Goal: Download file/media

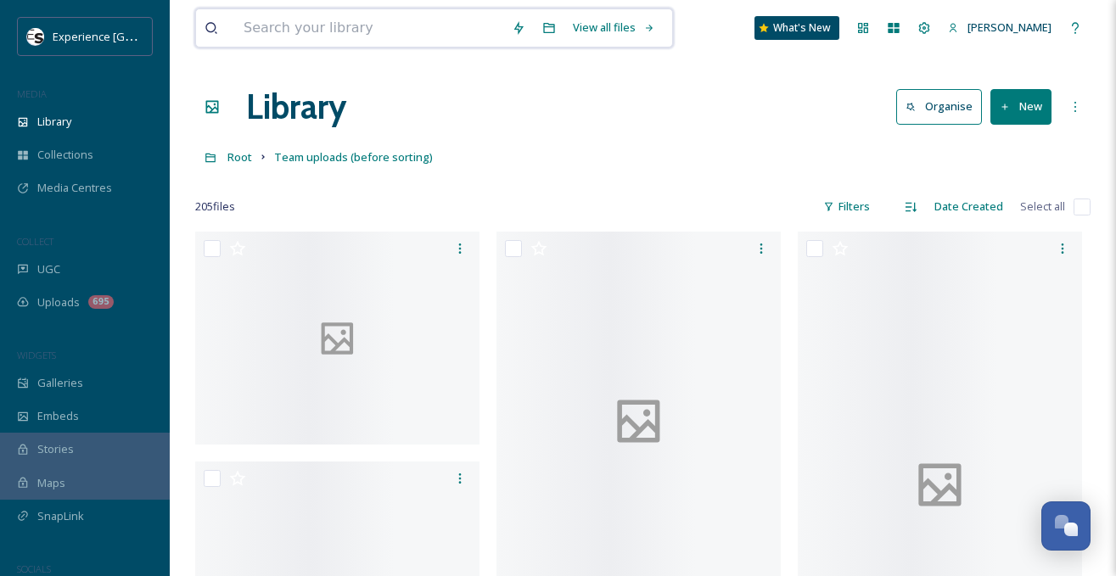
click at [271, 29] on input at bounding box center [369, 27] width 268 height 37
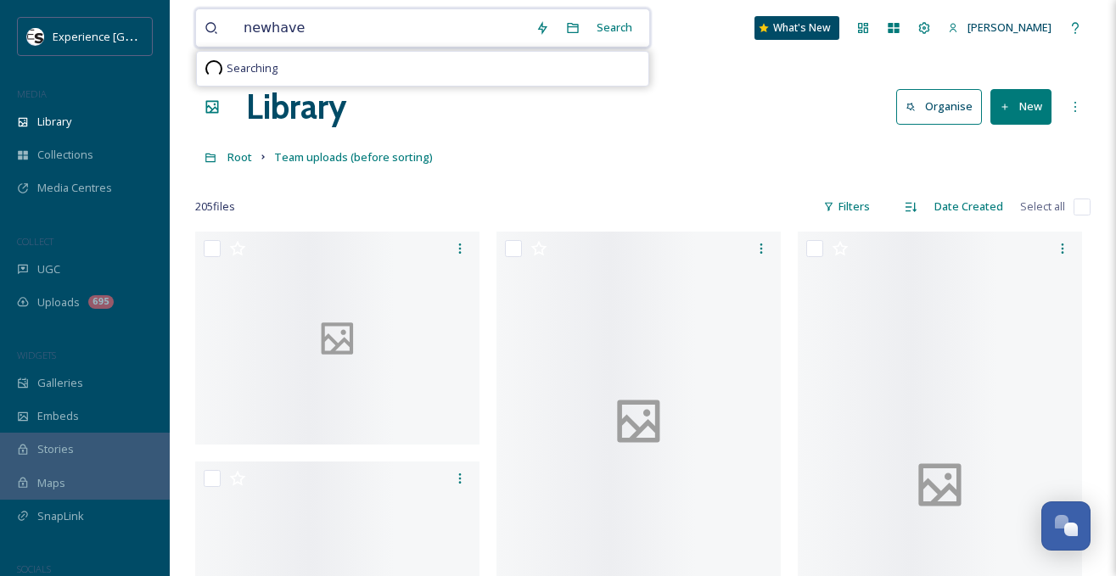
type input "newhaven"
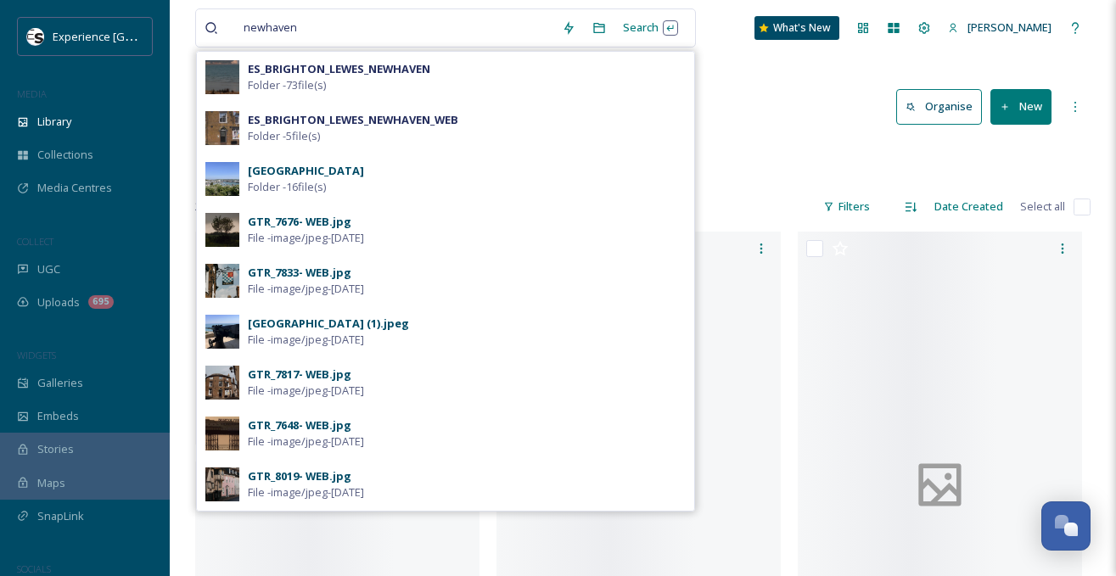
click at [294, 180] on span "Folder - 16 file(s)" at bounding box center [287, 187] width 78 height 16
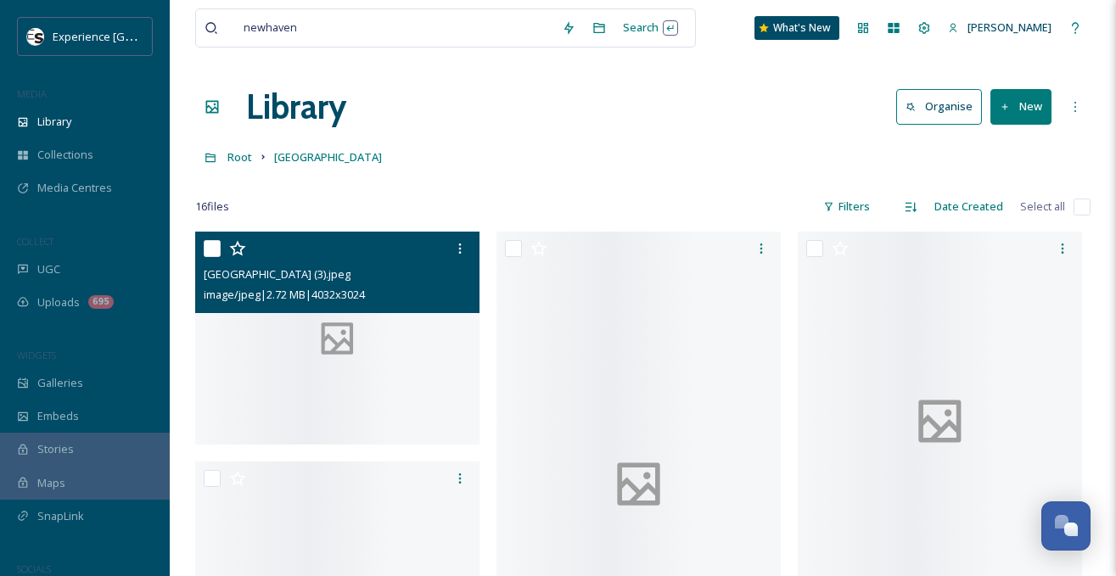
click at [371, 382] on div at bounding box center [337, 338] width 284 height 213
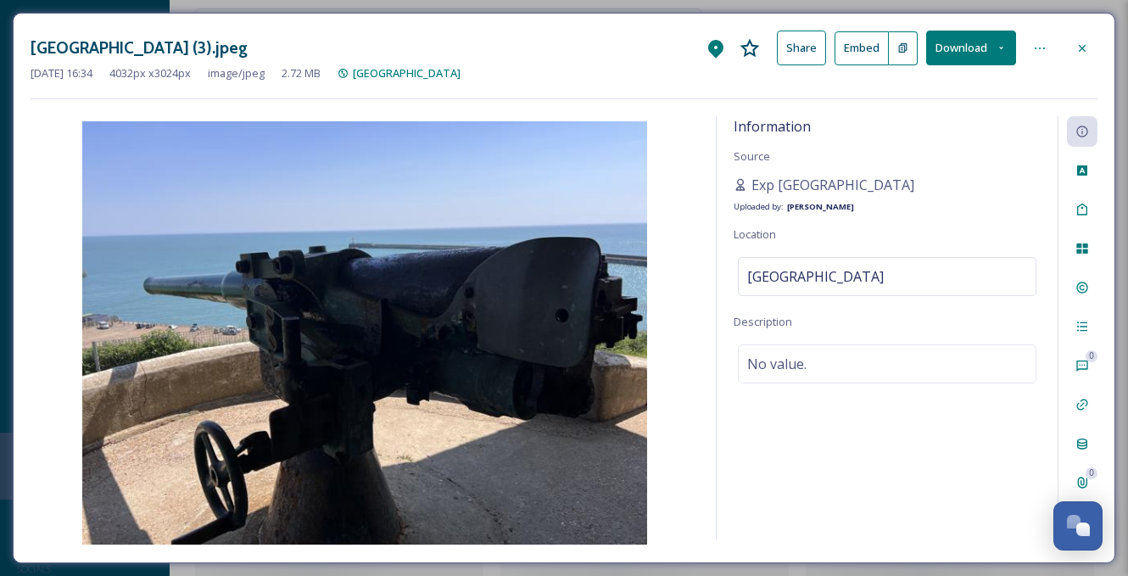
click at [1085, 44] on icon at bounding box center [1083, 49] width 14 height 14
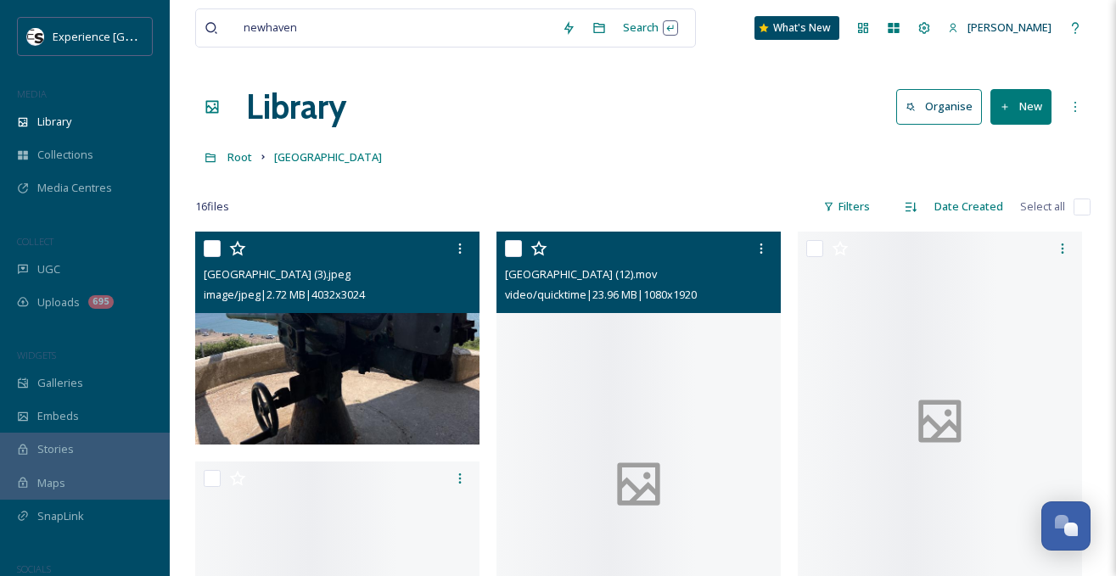
click at [680, 363] on div at bounding box center [638, 485] width 284 height 506
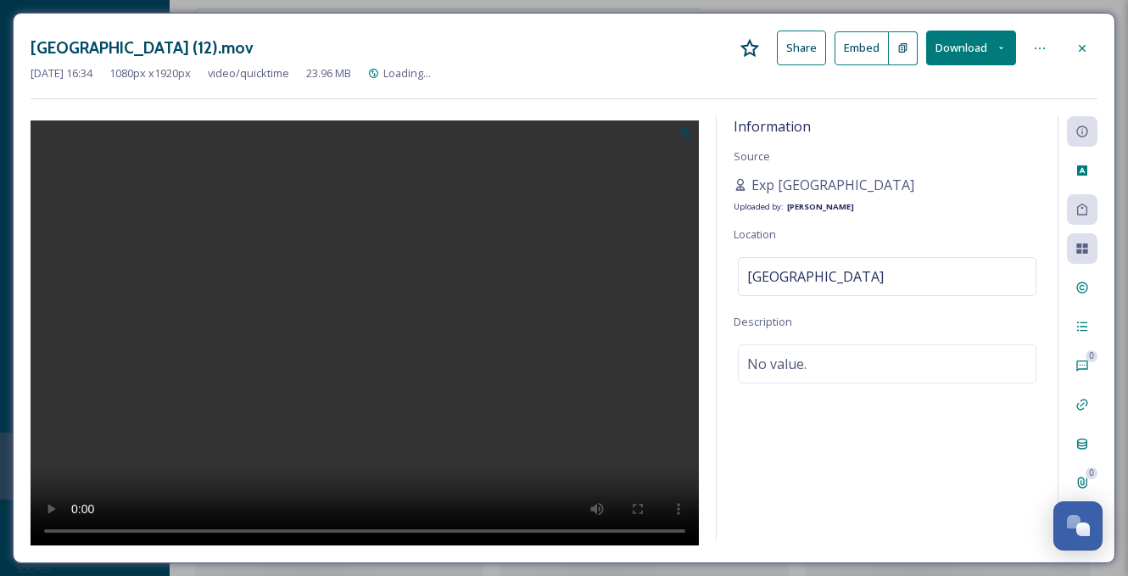
click at [1078, 47] on icon at bounding box center [1083, 49] width 14 height 14
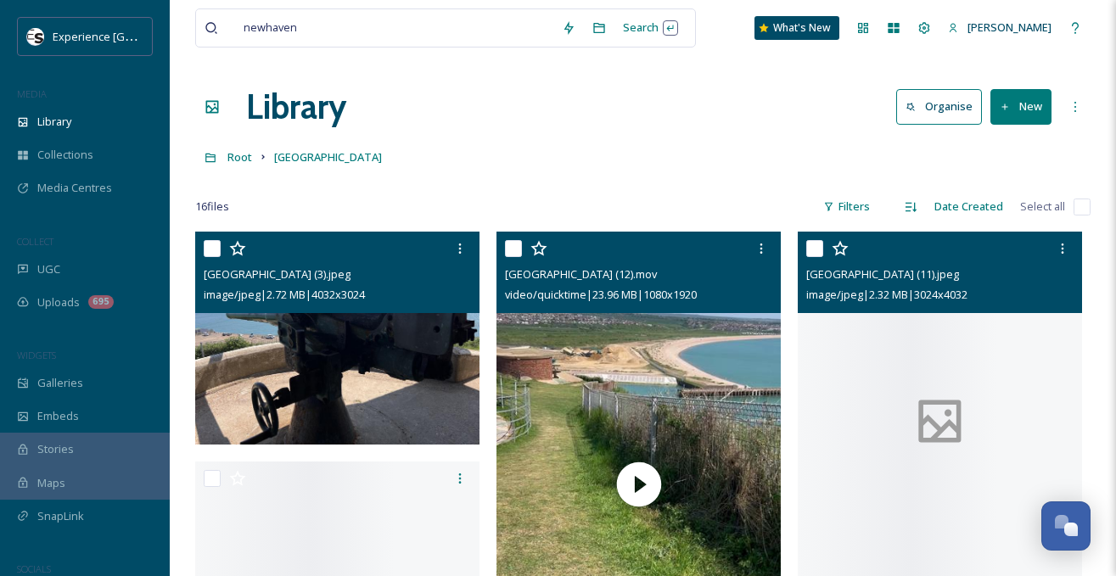
click at [1016, 357] on div at bounding box center [939, 421] width 284 height 379
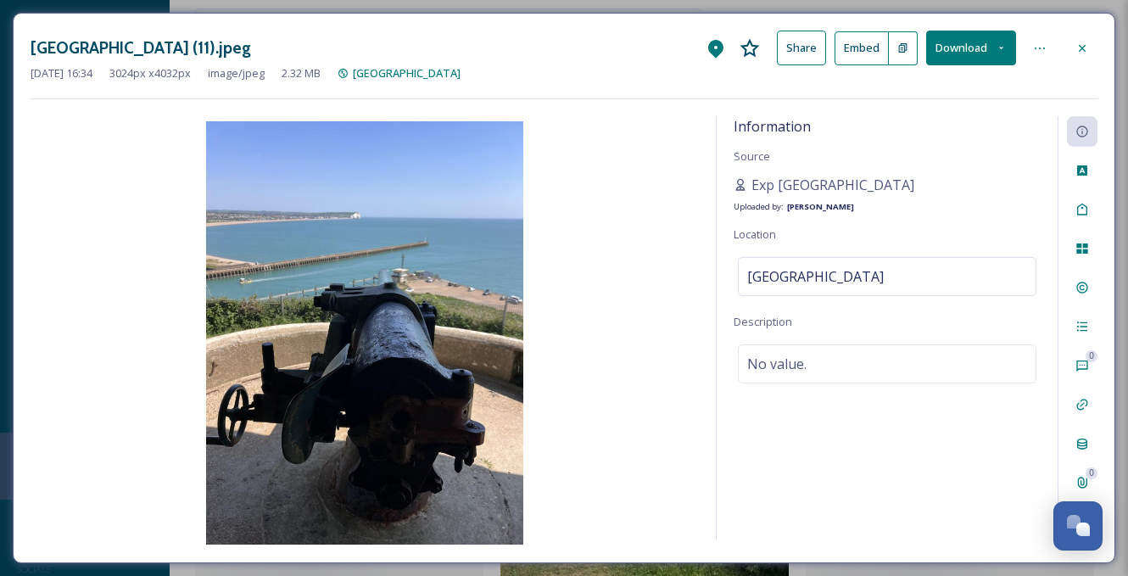
click at [1081, 42] on icon at bounding box center [1083, 49] width 14 height 14
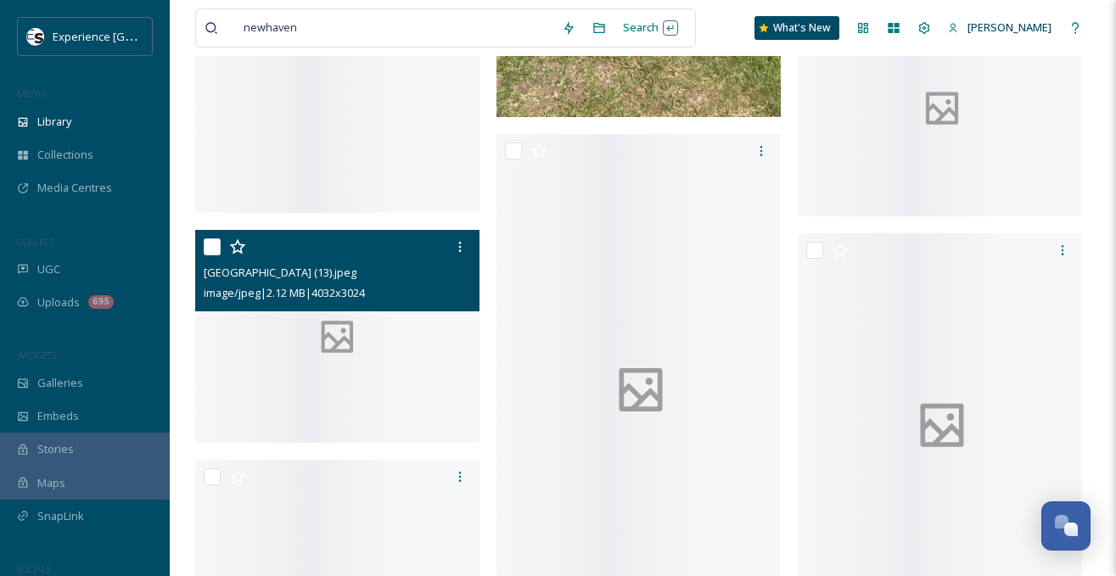
scroll to position [679, 0]
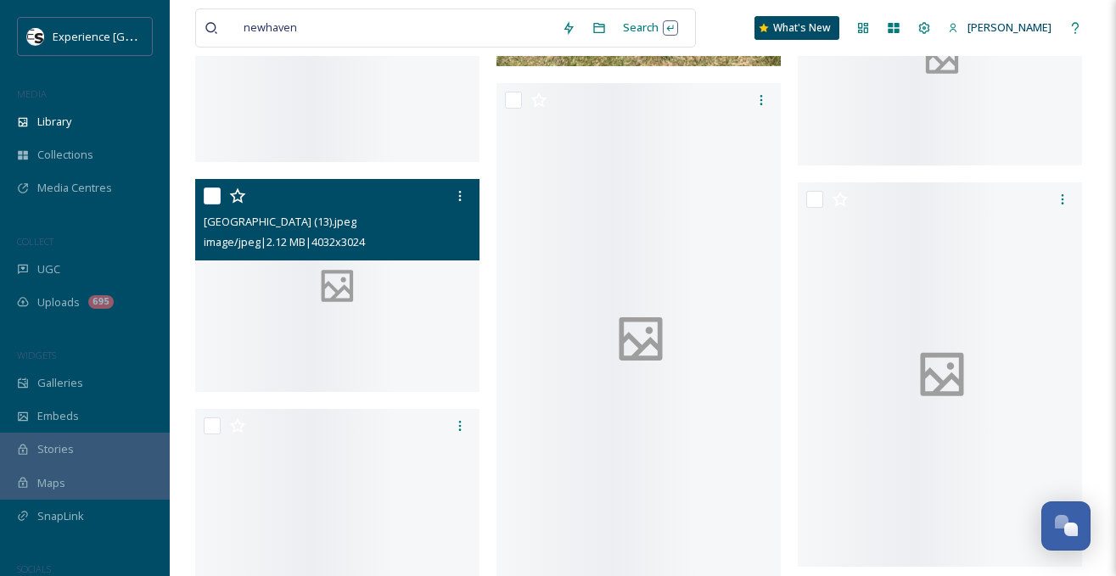
click at [296, 307] on div at bounding box center [337, 285] width 284 height 213
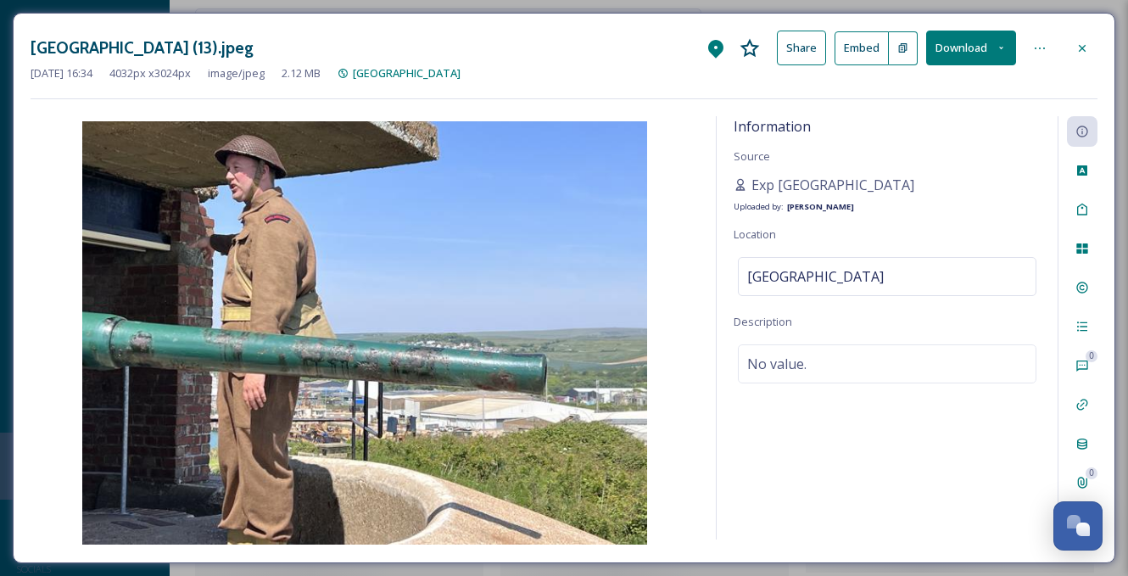
click at [1077, 40] on div at bounding box center [1082, 48] width 31 height 31
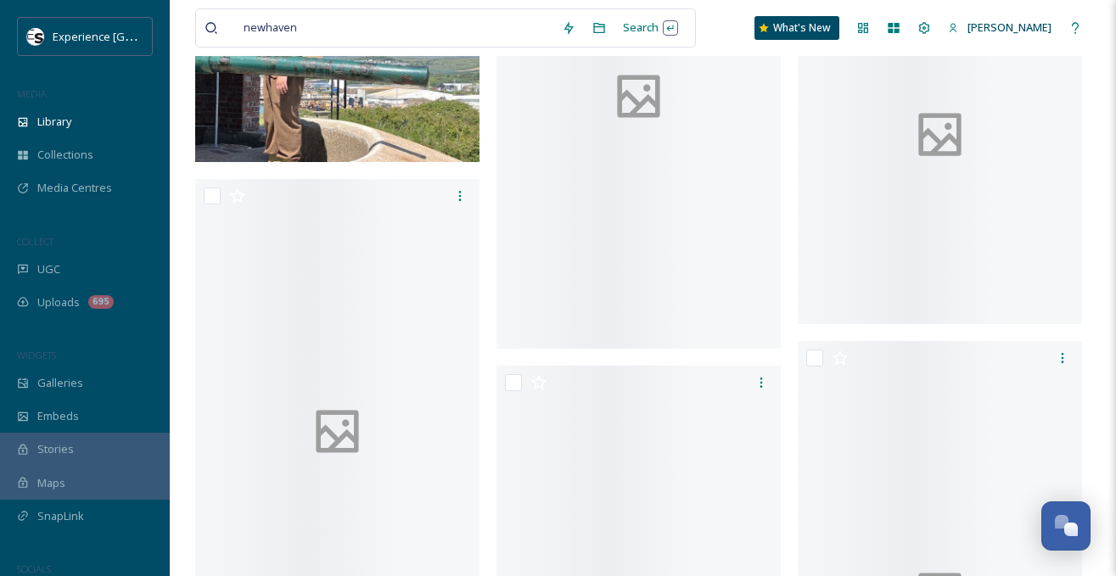
scroll to position [764, 0]
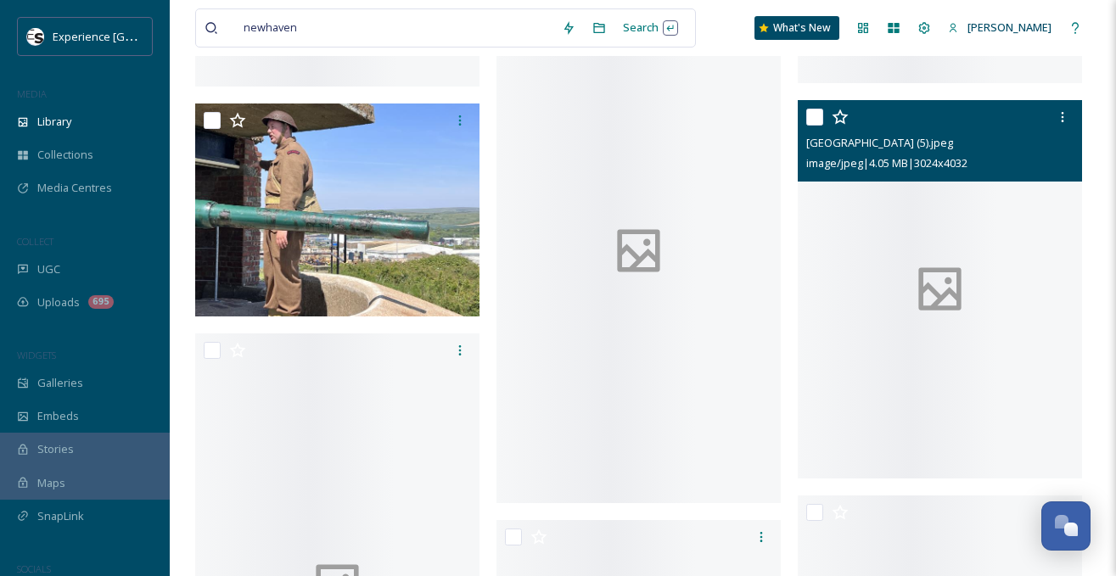
click at [862, 210] on div at bounding box center [939, 289] width 284 height 379
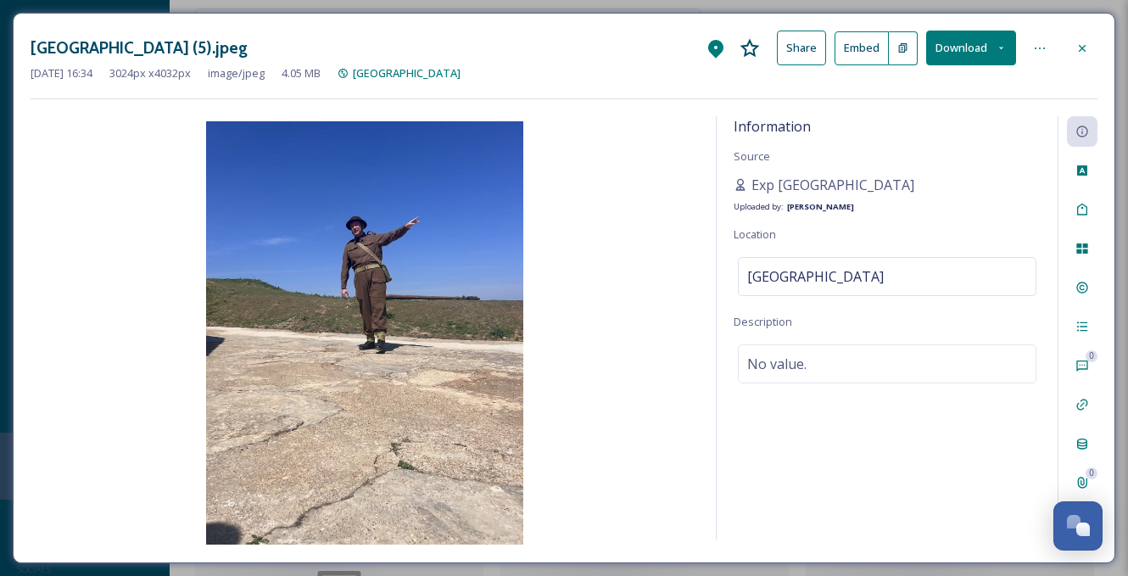
click at [1083, 43] on icon at bounding box center [1083, 49] width 14 height 14
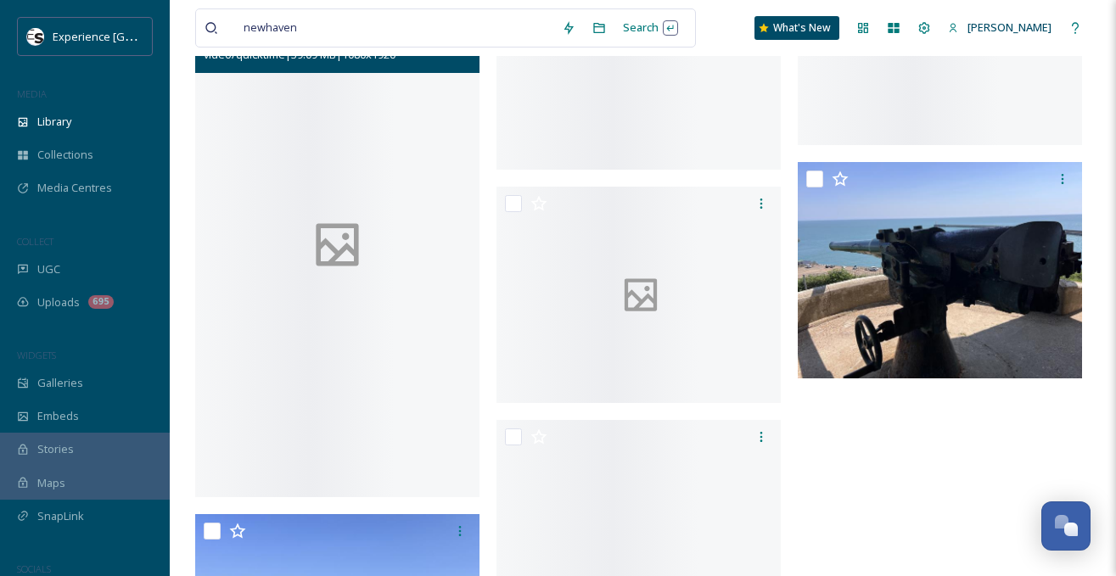
scroll to position [1697, 0]
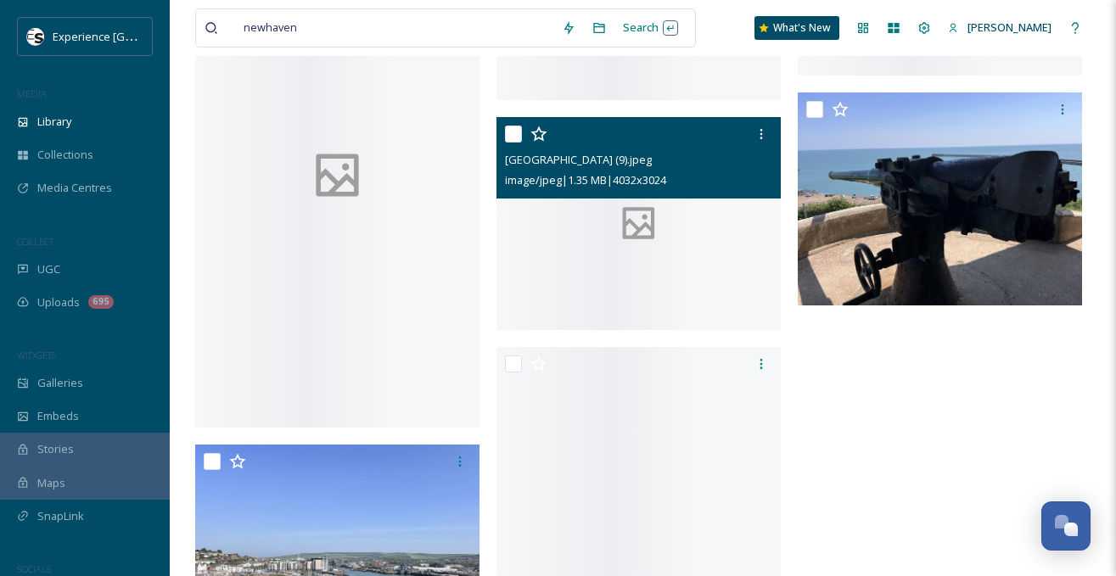
click at [701, 234] on div at bounding box center [638, 223] width 284 height 213
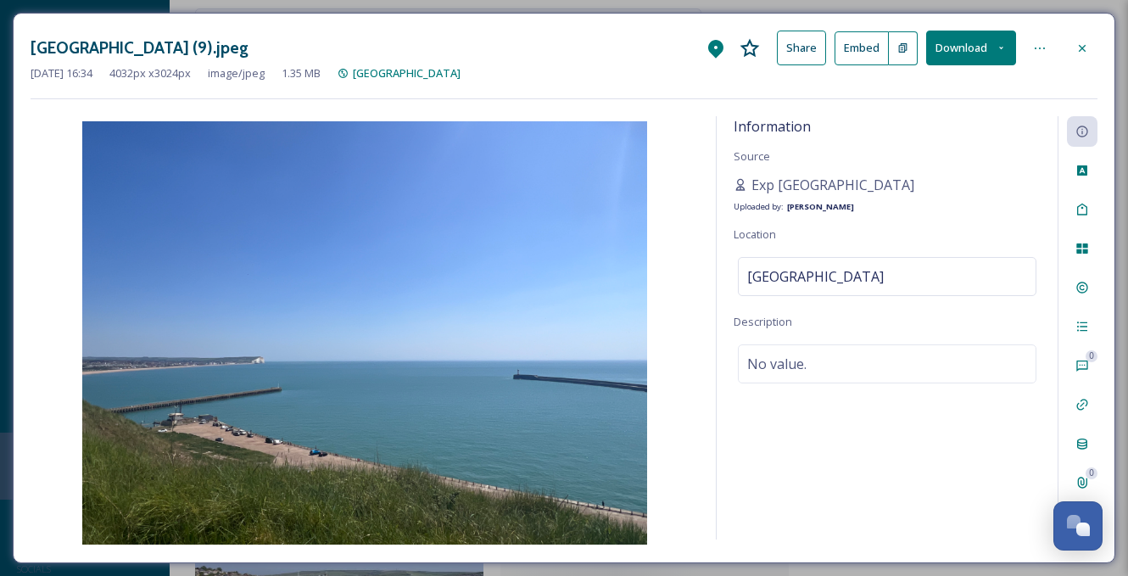
click at [1084, 42] on icon at bounding box center [1083, 49] width 14 height 14
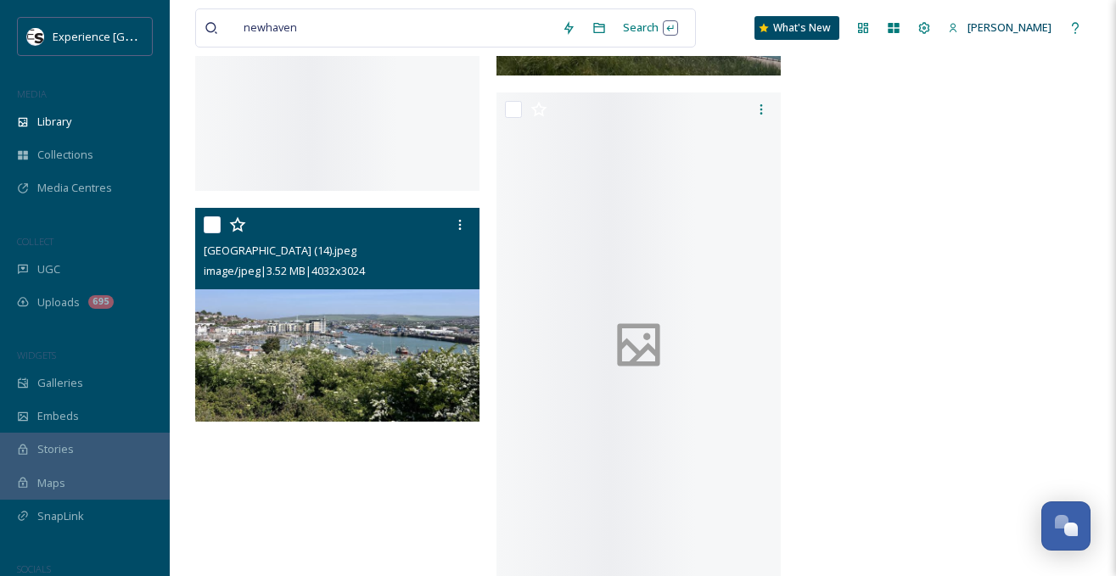
scroll to position [2001, 0]
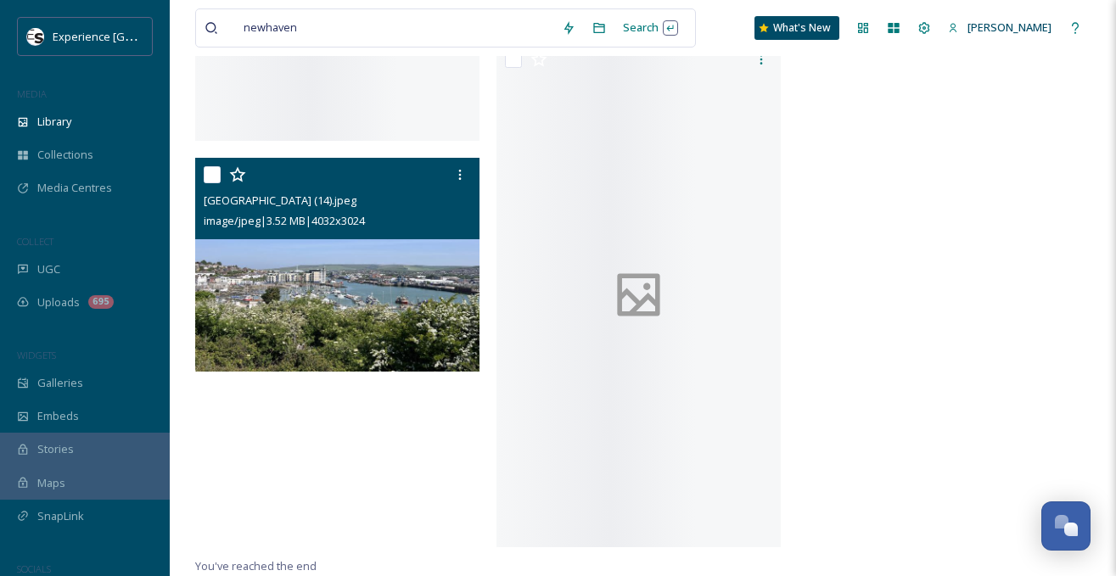
click at [336, 302] on img at bounding box center [337, 264] width 284 height 213
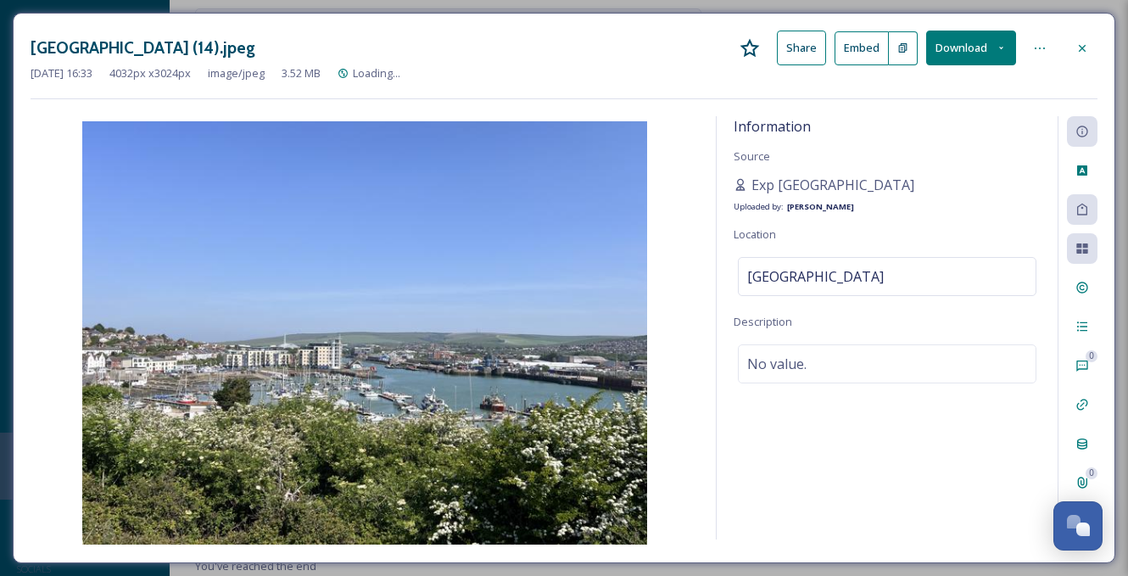
click at [967, 38] on button "Download" at bounding box center [971, 48] width 90 height 35
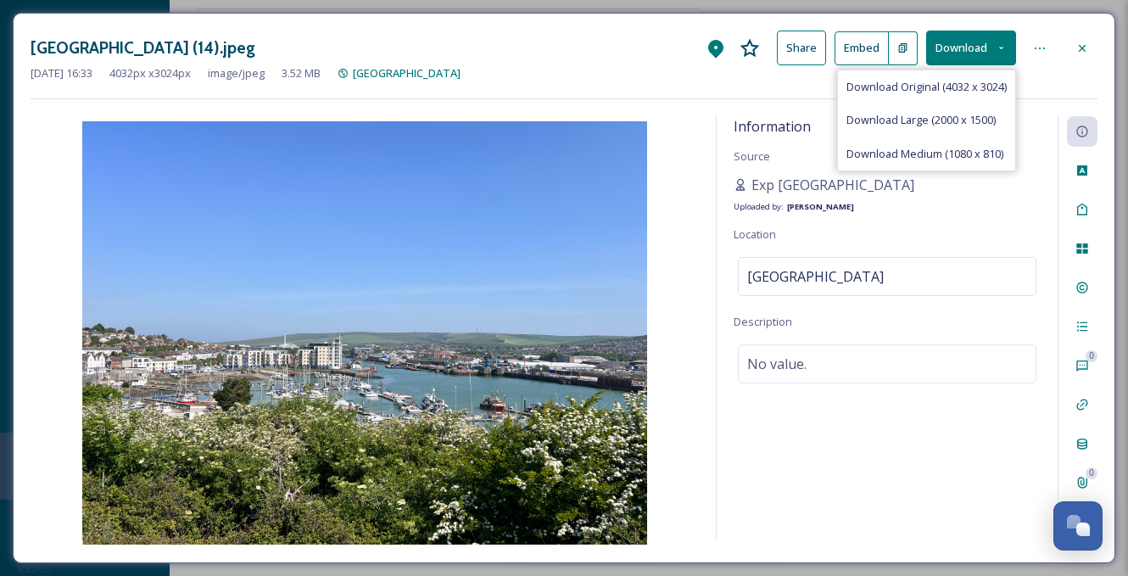
click at [900, 143] on div "Download Medium (1080 x 810)" at bounding box center [926, 153] width 177 height 33
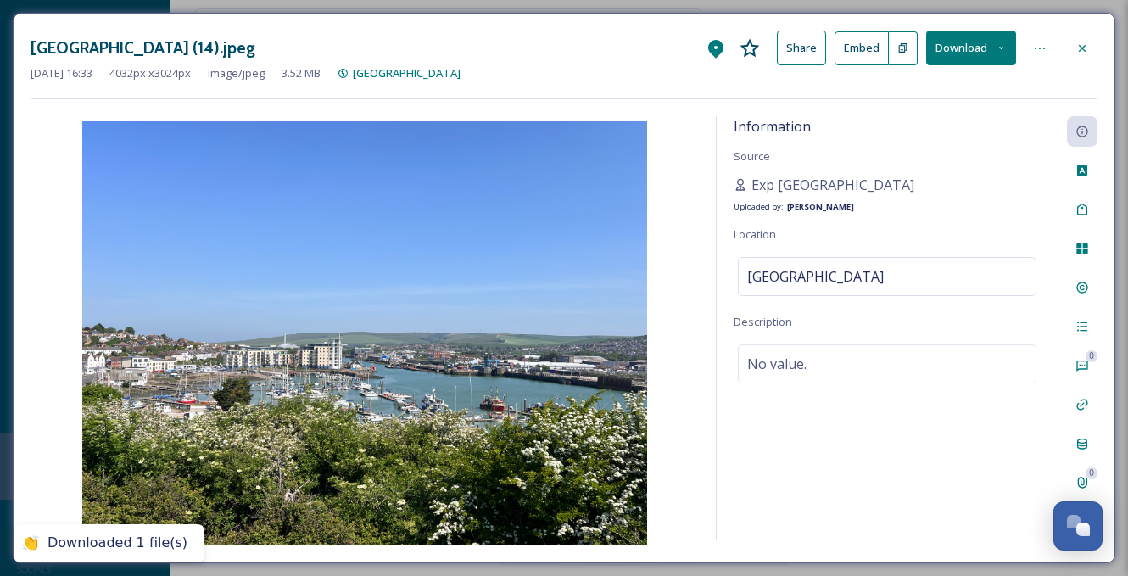
click at [1082, 39] on div at bounding box center [1082, 48] width 31 height 31
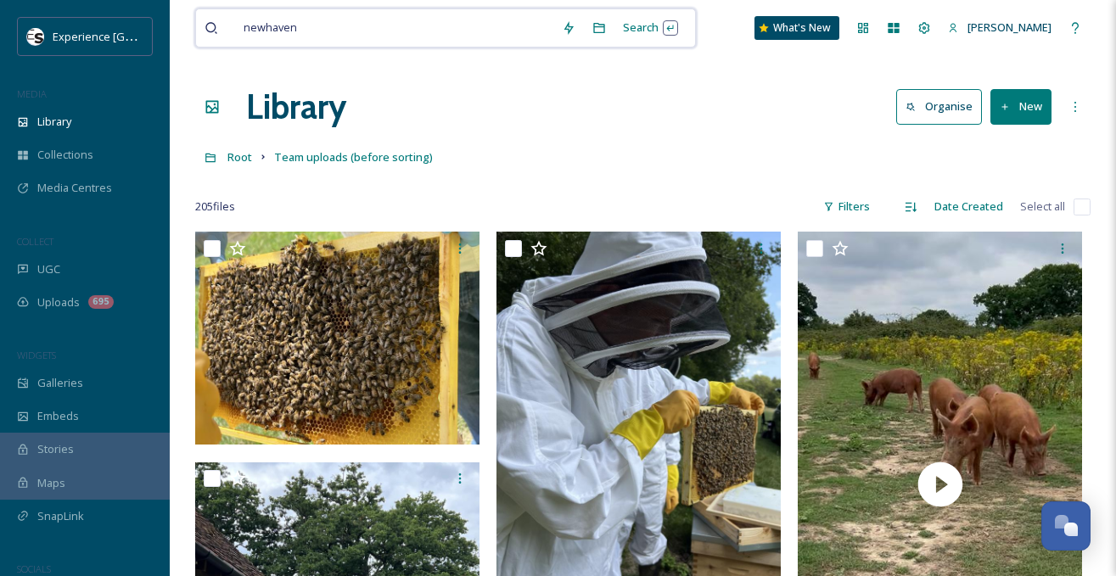
click at [327, 35] on input at bounding box center [430, 27] width 246 height 37
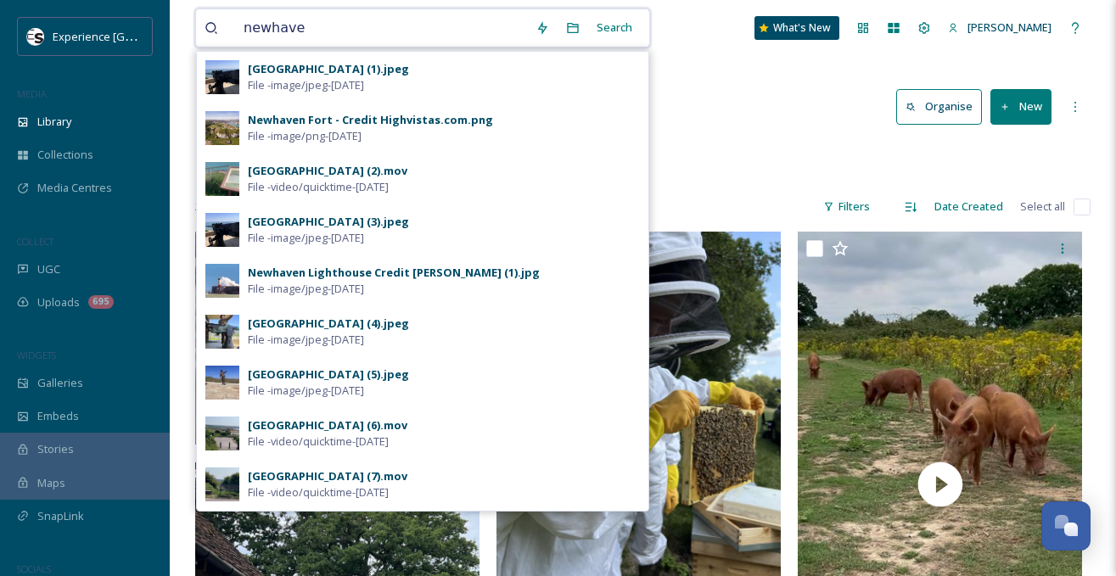
type input "newhaven"
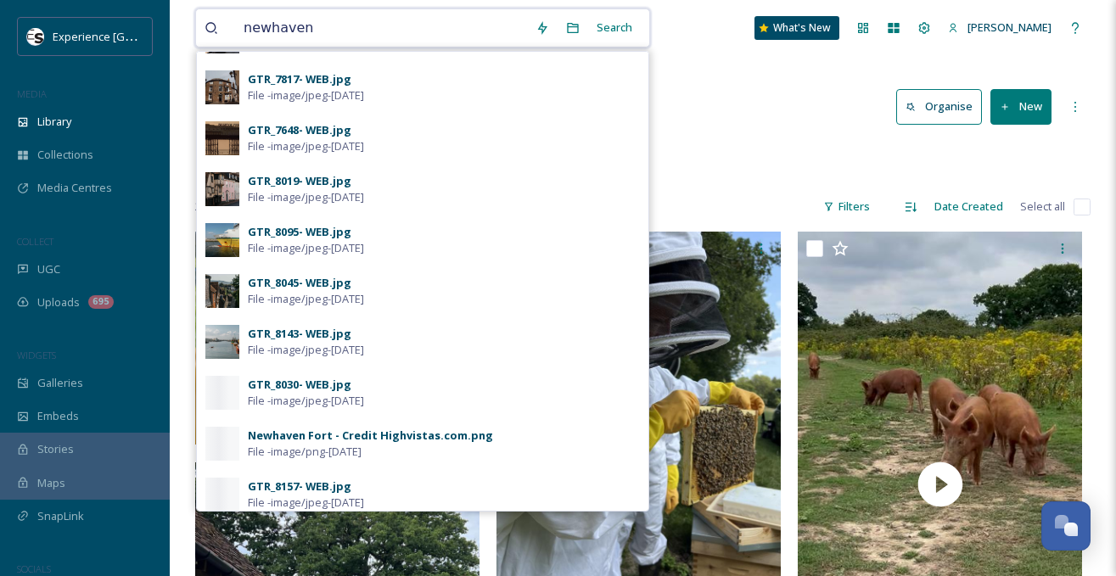
scroll to position [339, 0]
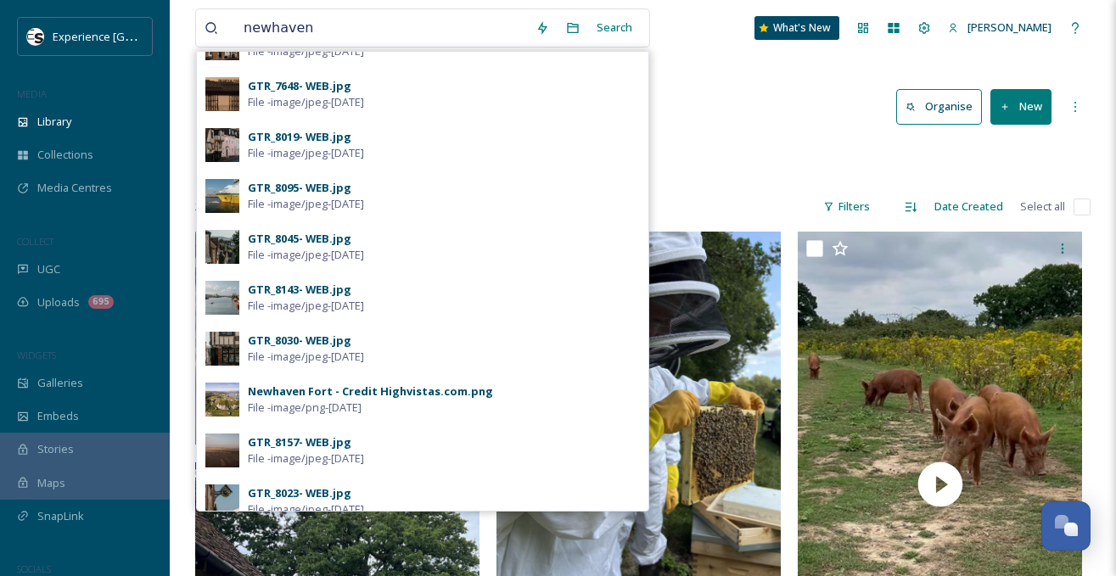
click at [294, 290] on div "GTR_8143- WEB.jpg" at bounding box center [300, 290] width 104 height 16
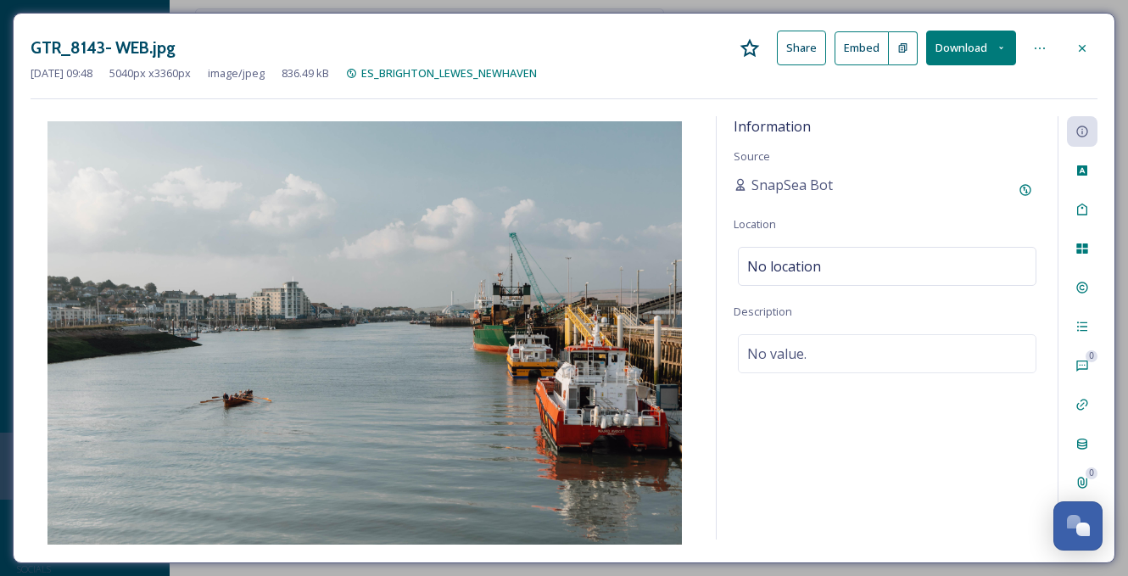
click at [981, 44] on button "Download" at bounding box center [971, 48] width 90 height 35
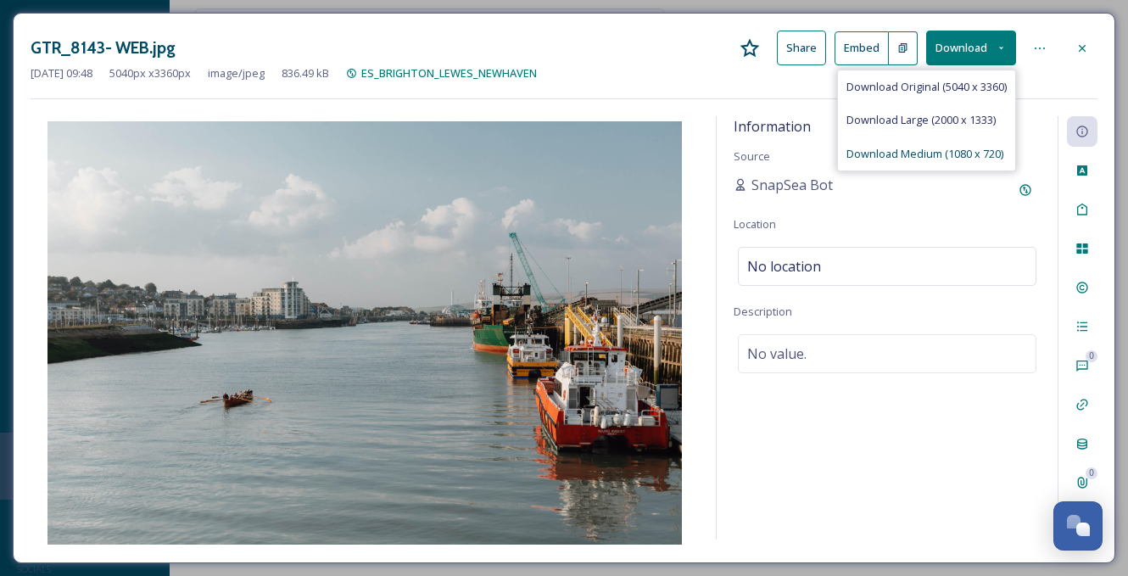
click at [906, 149] on span "Download Medium (1080 x 720)" at bounding box center [925, 154] width 157 height 16
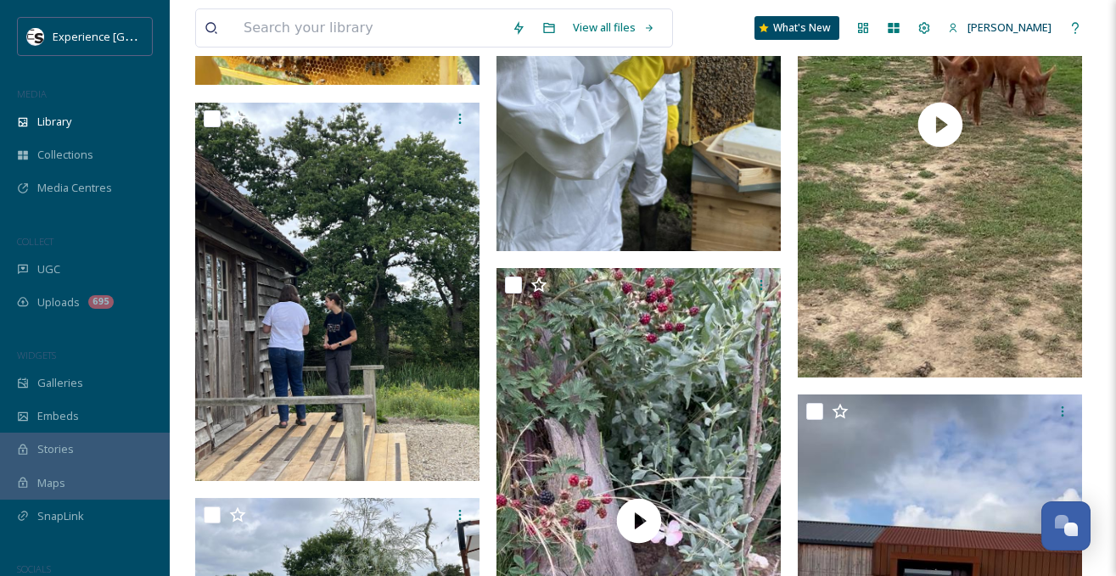
scroll to position [424, 0]
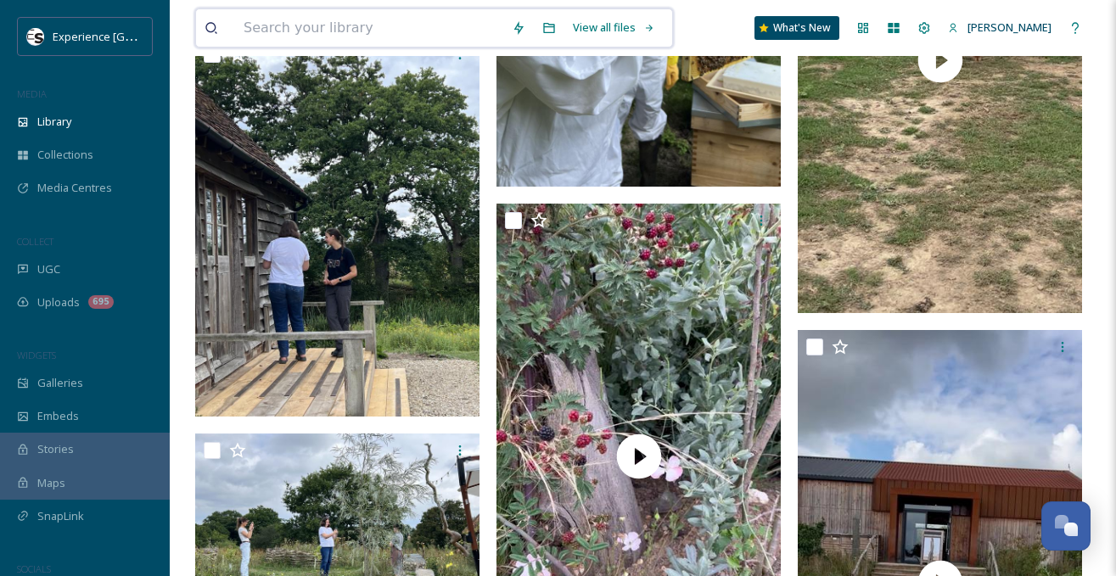
click at [323, 24] on input at bounding box center [369, 27] width 268 height 37
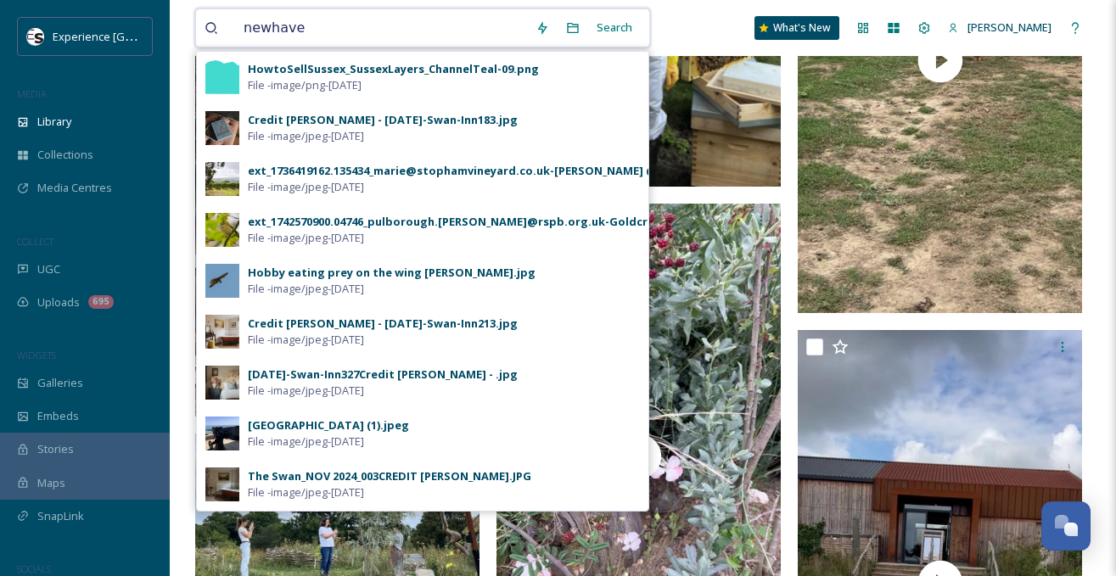
type input "newhaven"
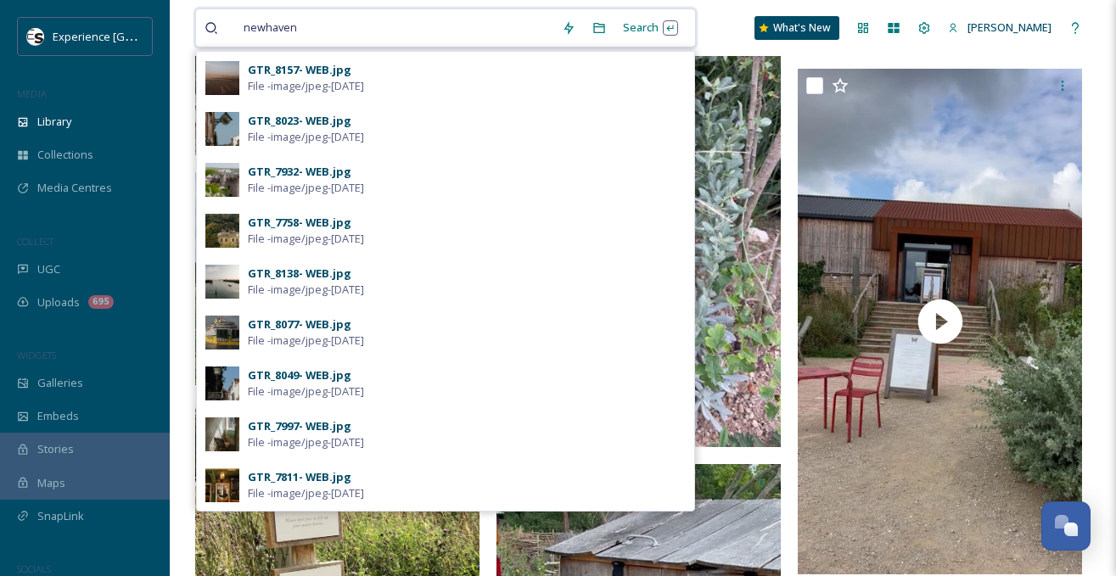
scroll to position [679, 0]
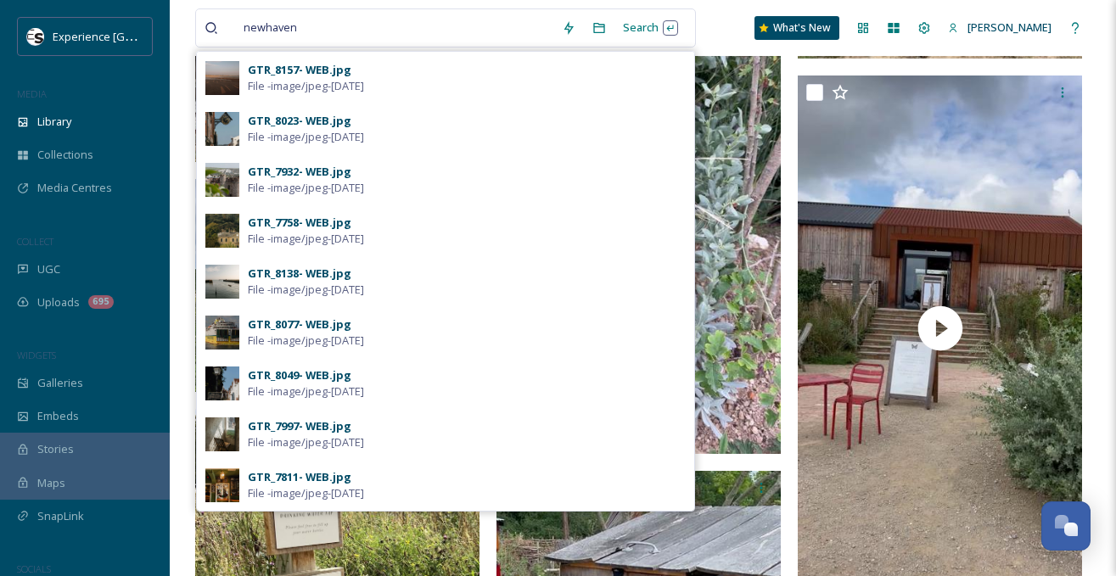
click at [268, 475] on div "GTR_7811- WEB.jpg" at bounding box center [300, 477] width 104 height 16
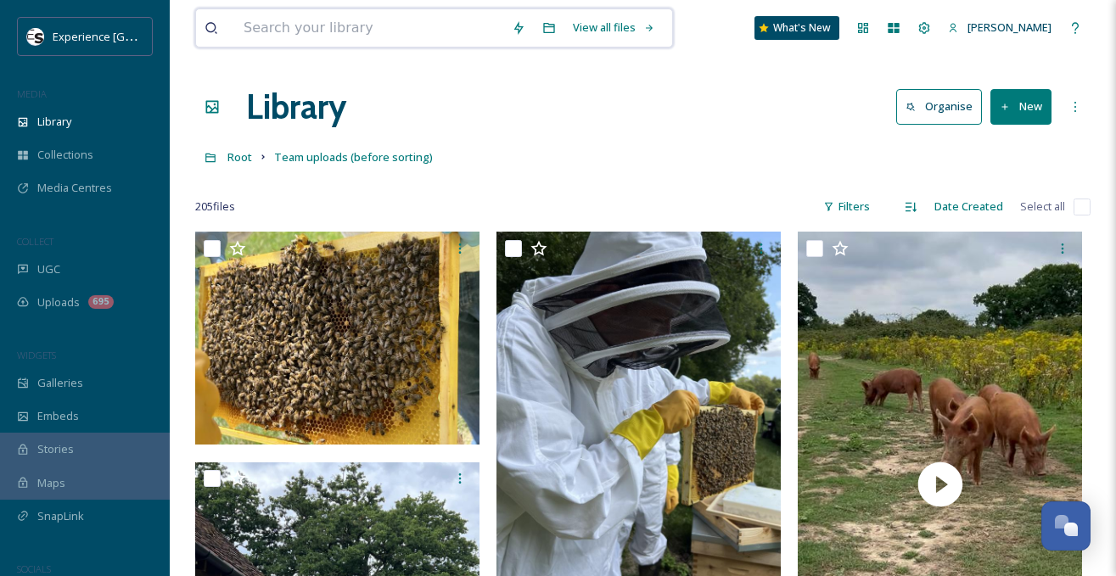
click at [344, 23] on input at bounding box center [369, 27] width 268 height 37
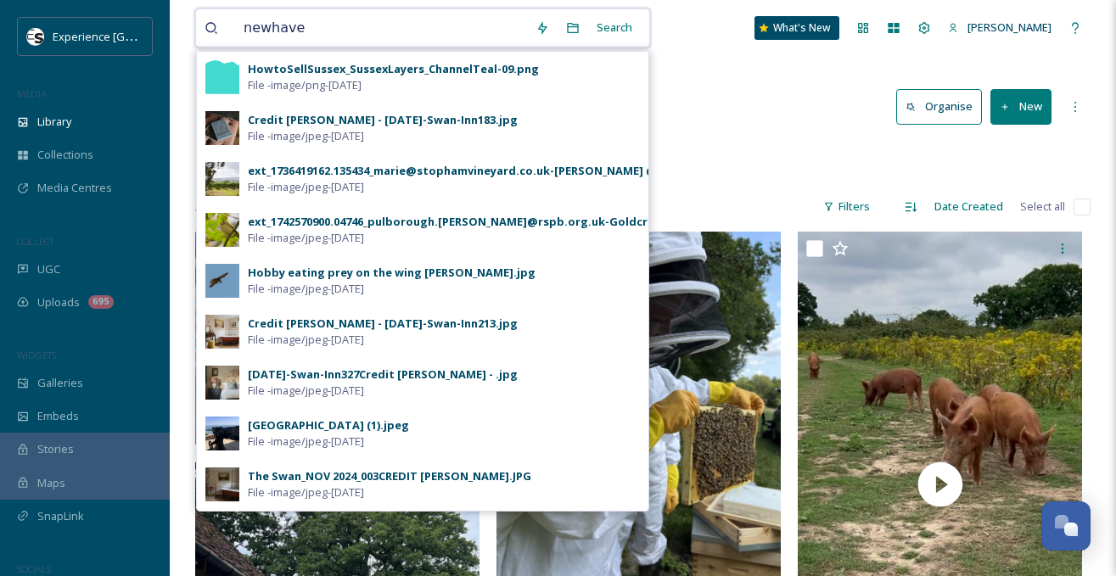
type input "newhaven"
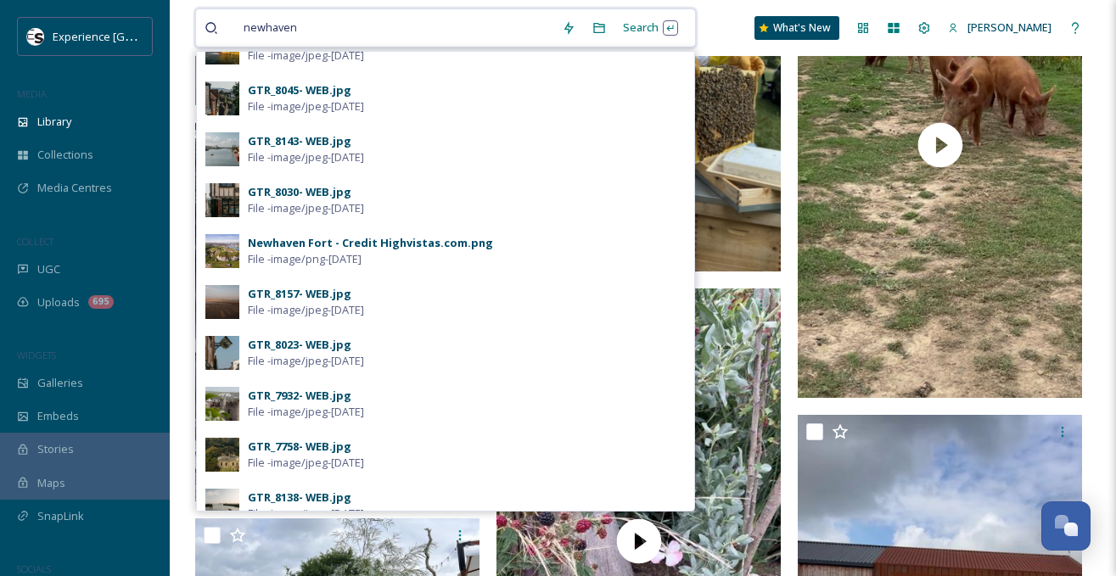
scroll to position [457, 0]
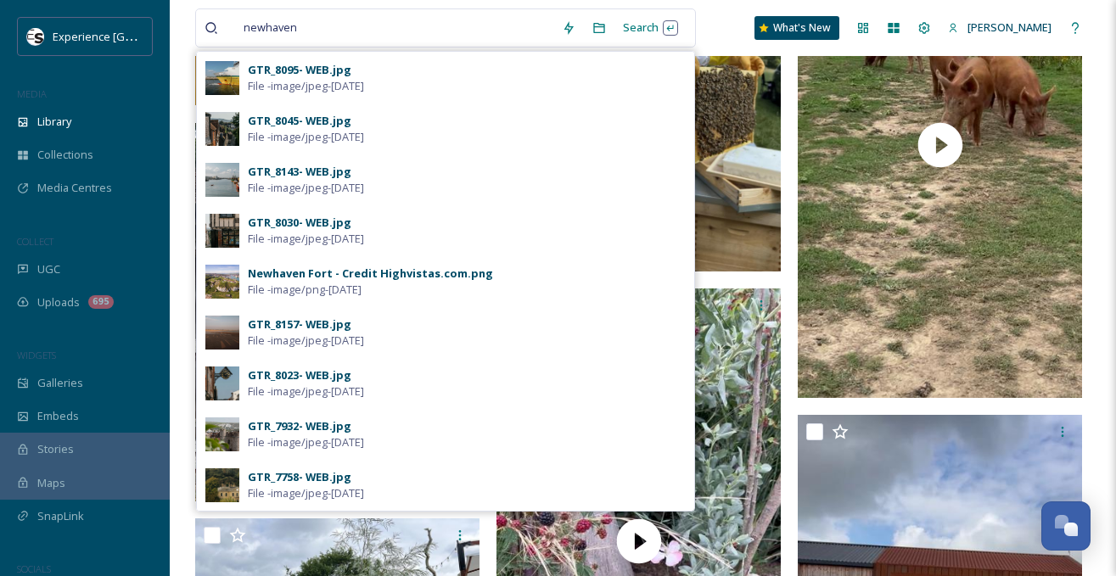
click at [293, 322] on div "GTR_8157- WEB.jpg" at bounding box center [300, 324] width 104 height 16
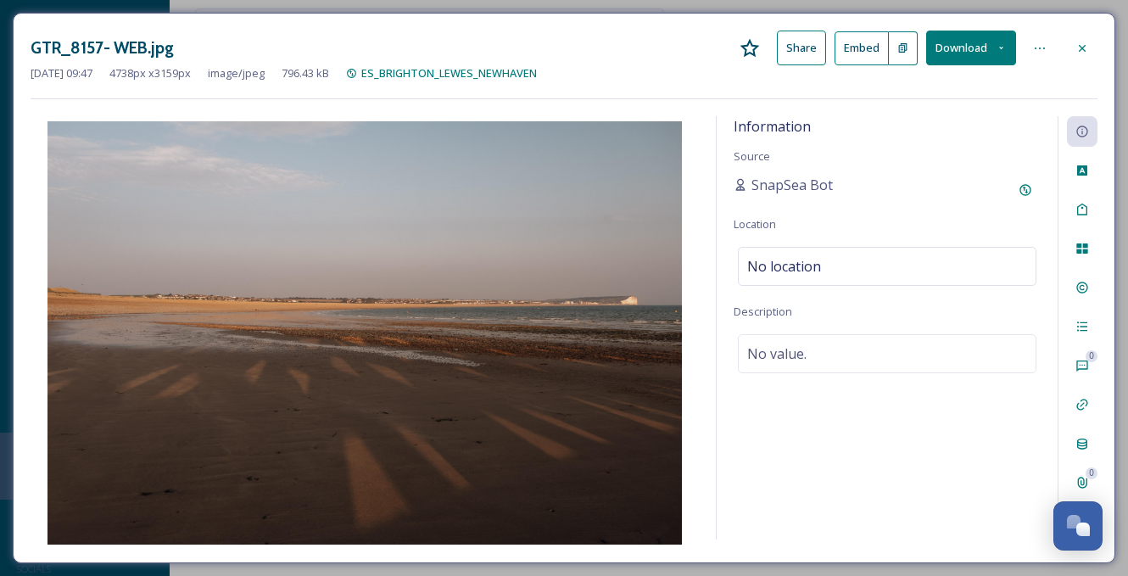
click at [1079, 44] on icon at bounding box center [1083, 49] width 14 height 14
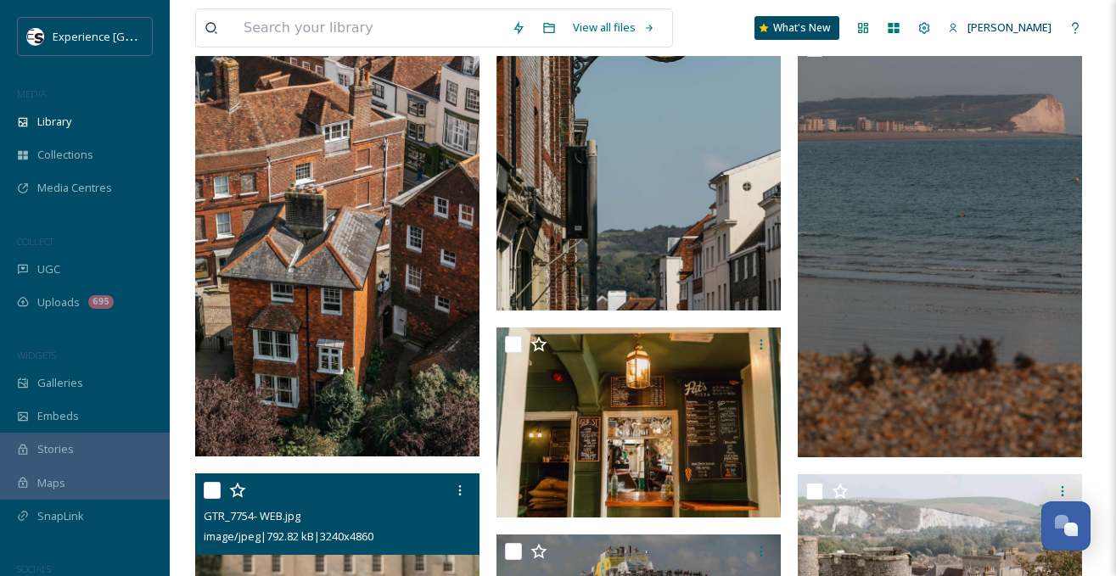
scroll to position [6369, 0]
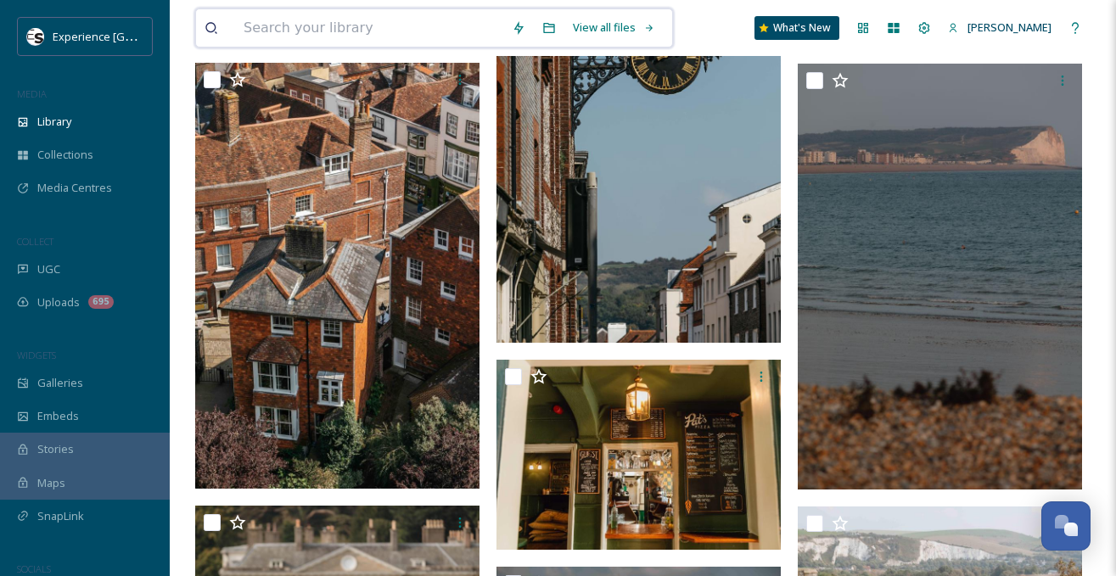
click at [361, 28] on input at bounding box center [369, 27] width 268 height 37
type input "piddinghoe"
